Goal: Task Accomplishment & Management: Use online tool/utility

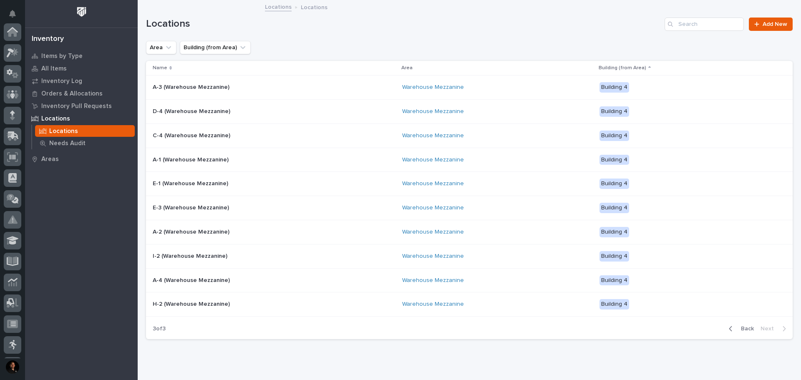
scroll to position [124, 0]
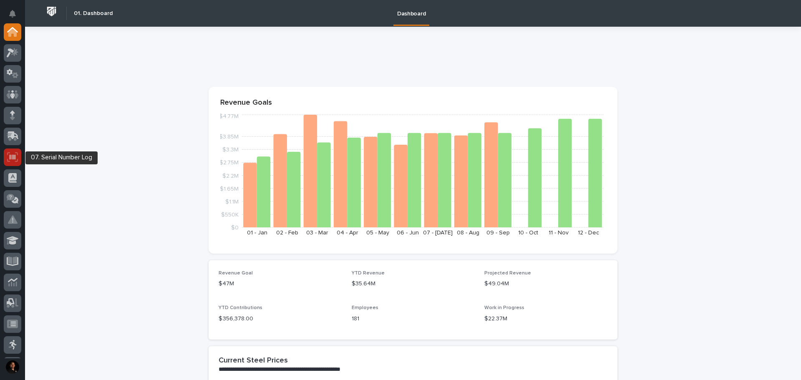
click at [9, 155] on icon at bounding box center [12, 157] width 11 height 10
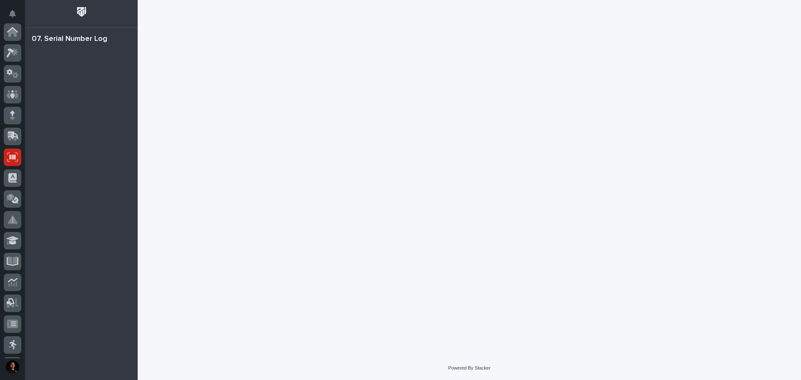
scroll to position [124, 0]
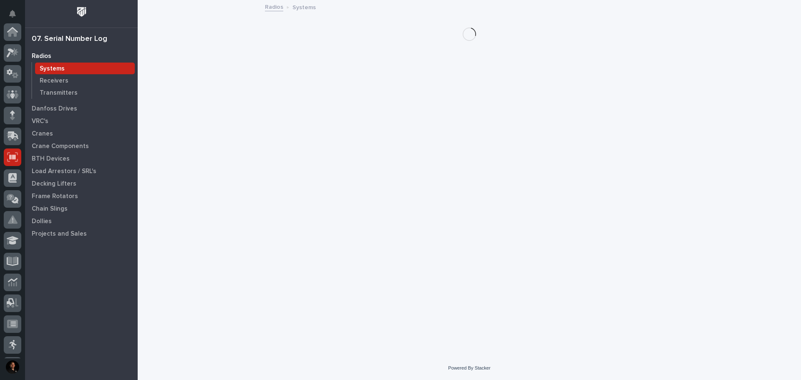
scroll to position [124, 0]
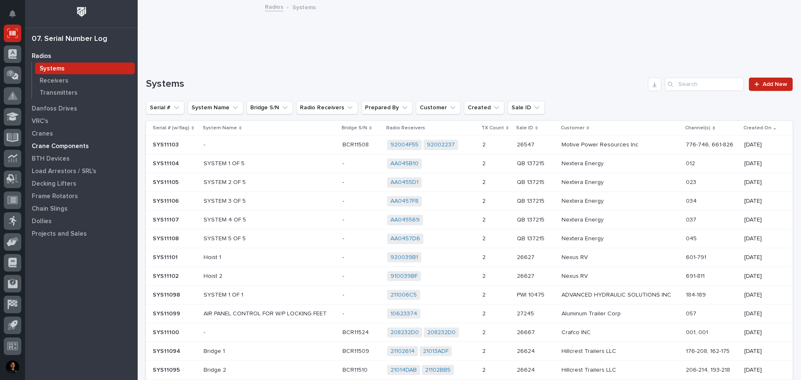
click at [64, 148] on p "Crane Components" at bounding box center [60, 147] width 57 height 8
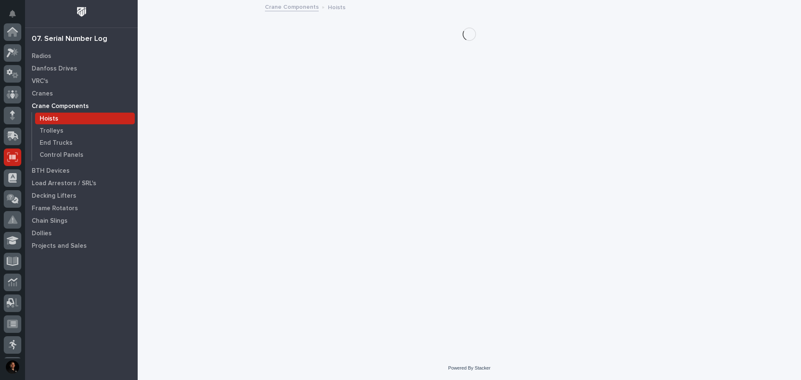
scroll to position [124, 0]
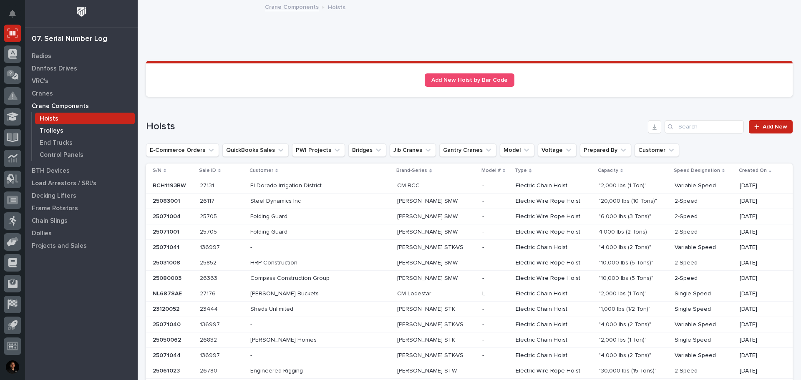
click at [48, 127] on p "Trolleys" at bounding box center [52, 131] width 24 height 8
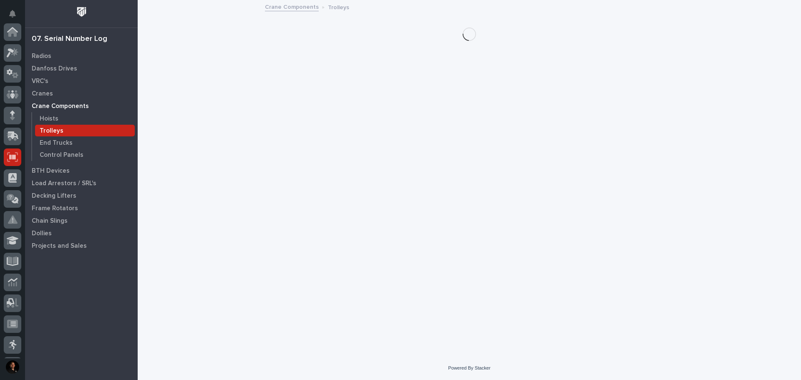
scroll to position [124, 0]
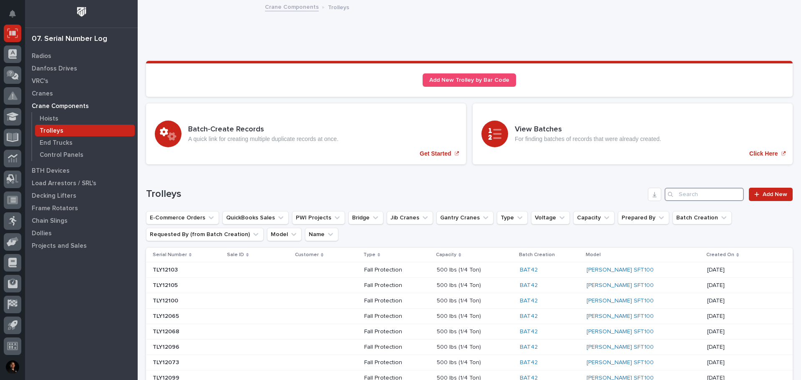
click at [681, 197] on input "Search" at bounding box center [704, 194] width 79 height 13
paste input "24121035"
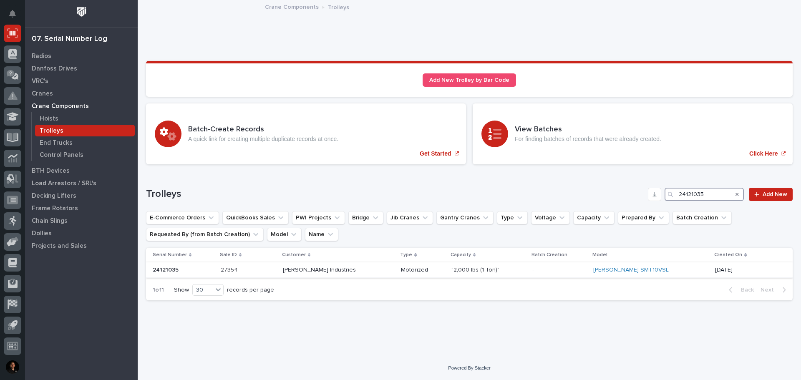
type input "24121035"
click at [584, 267] on p "-" at bounding box center [560, 270] width 54 height 7
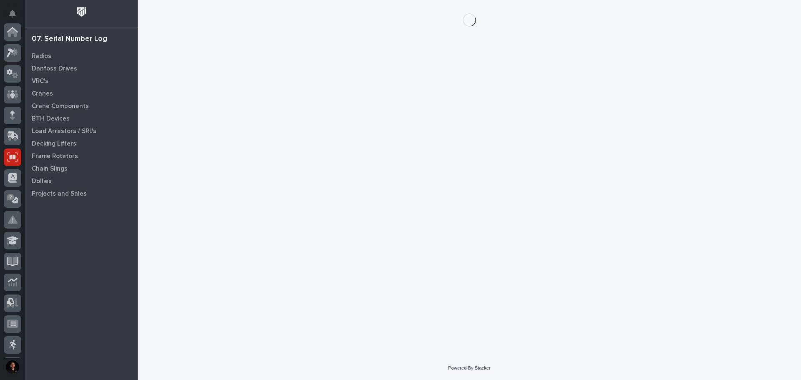
scroll to position [124, 0]
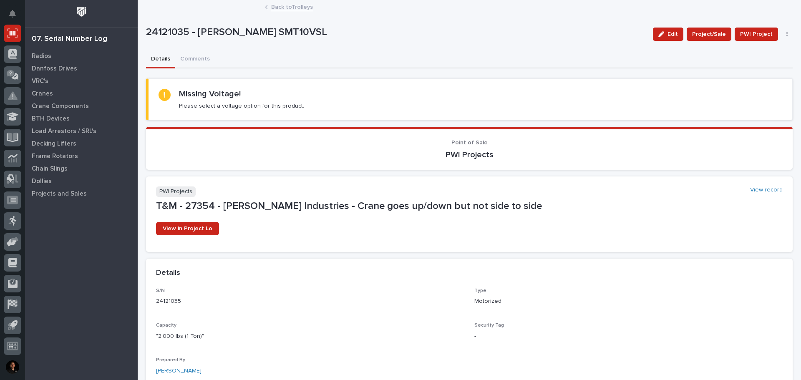
click at [787, 33] on icon "button" at bounding box center [788, 34] width 2 height 6
click at [668, 33] on span "Edit" at bounding box center [673, 34] width 10 height 8
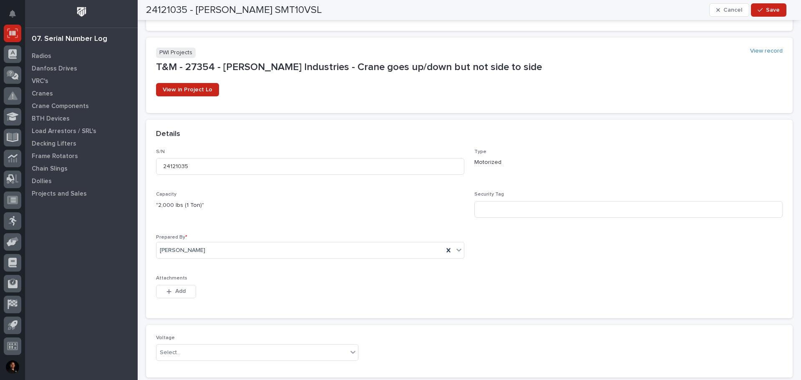
scroll to position [120, 0]
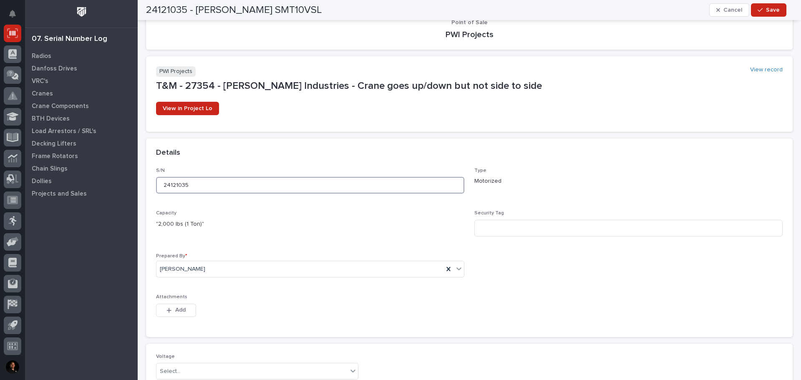
drag, startPoint x: 197, startPoint y: 187, endPoint x: 149, endPoint y: 188, distance: 47.2
click at [149, 188] on div "S/N 24121035 Type Motorized Capacity "2,000 lbs (1 Ton)" Security Tag Prepared …" at bounding box center [469, 252] width 647 height 169
click at [529, 232] on input at bounding box center [628, 228] width 308 height 17
click at [775, 10] on span "Save" at bounding box center [773, 10] width 14 height 8
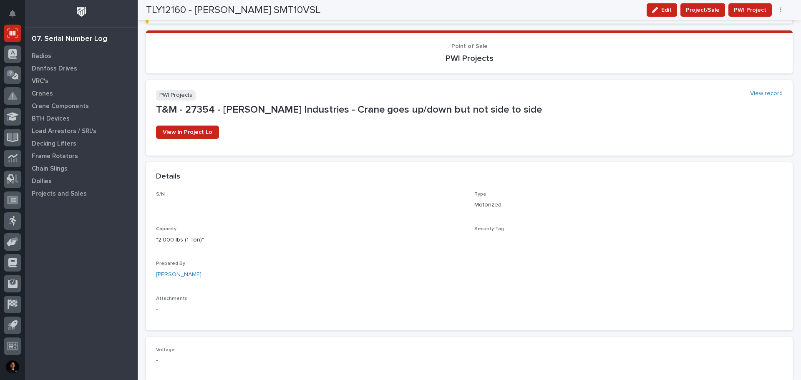
scroll to position [0, 0]
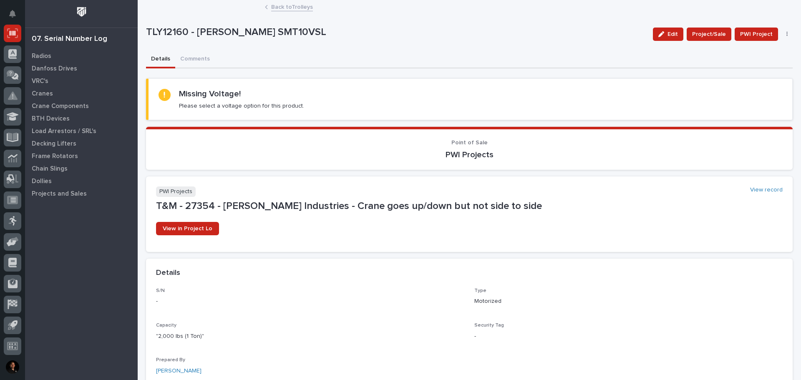
click at [267, 310] on div "S/N -" at bounding box center [310, 300] width 308 height 25
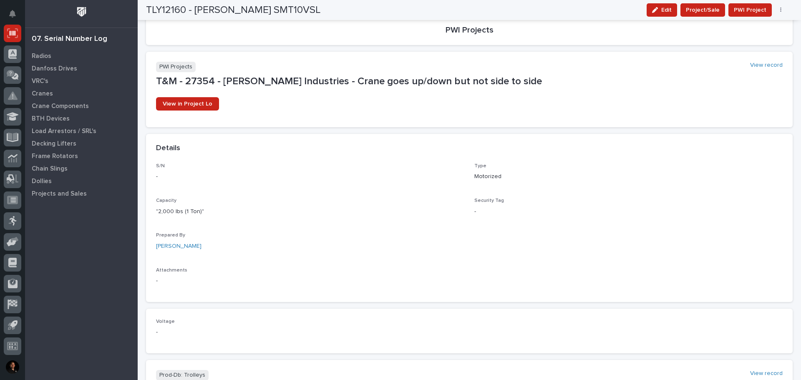
scroll to position [114, 0]
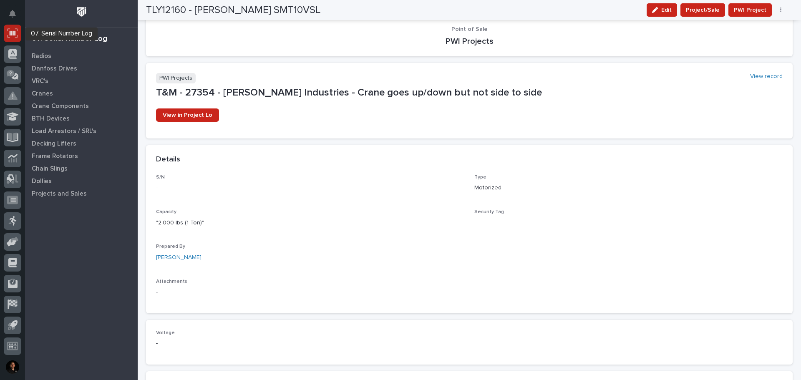
click at [15, 35] on icon at bounding box center [13, 32] width 6 height 5
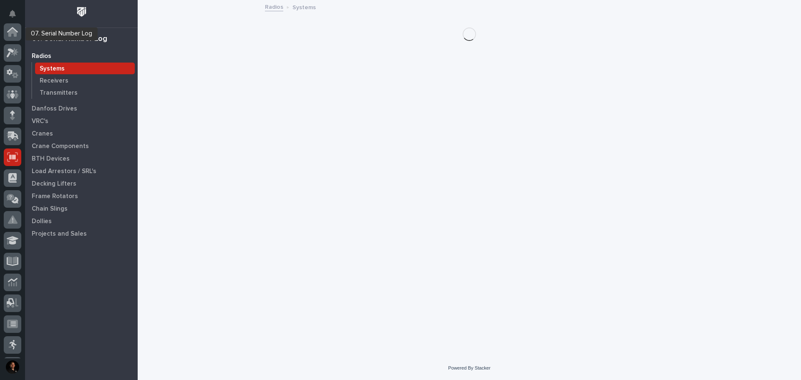
scroll to position [124, 0]
